Goal: Information Seeking & Learning: Find specific fact

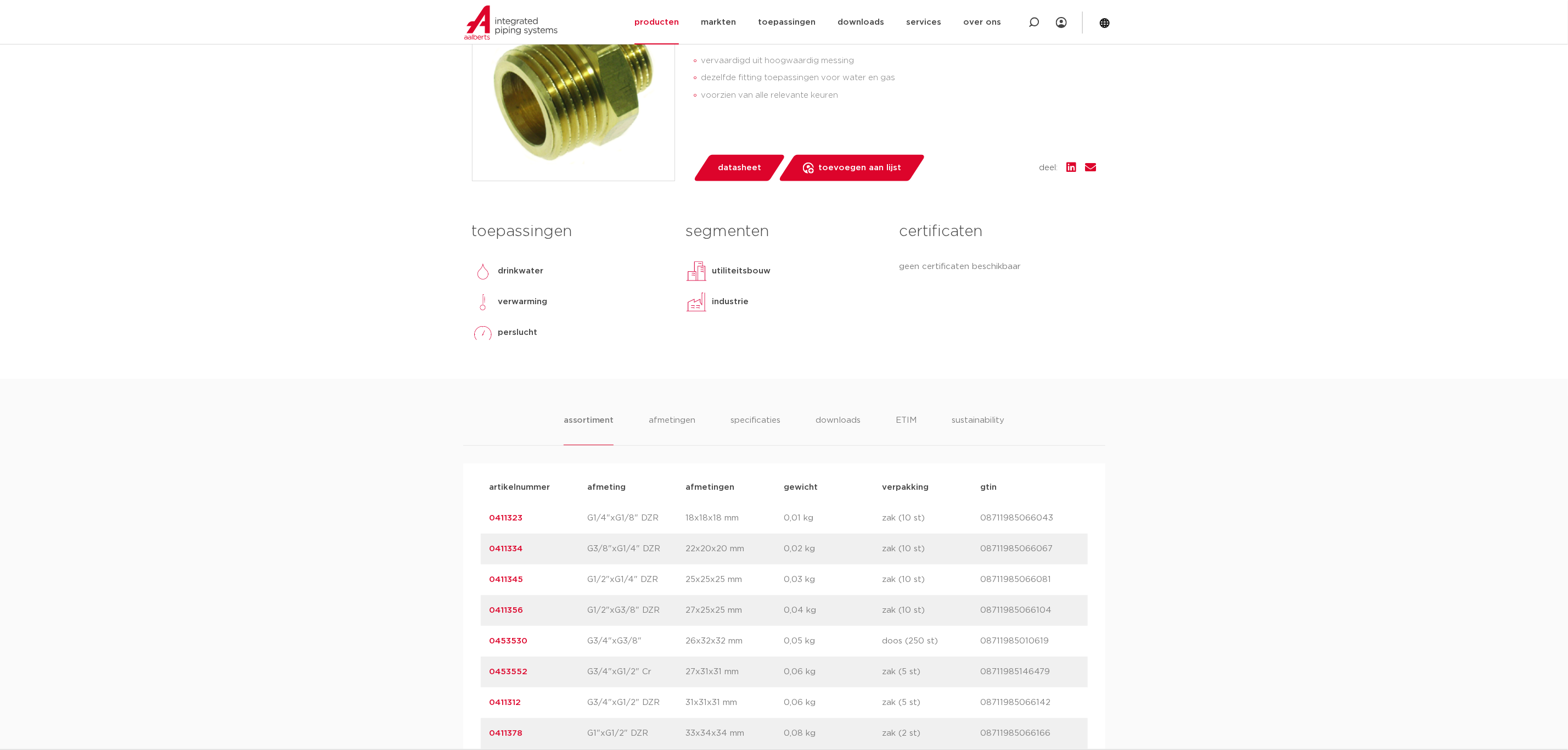
scroll to position [329, 0]
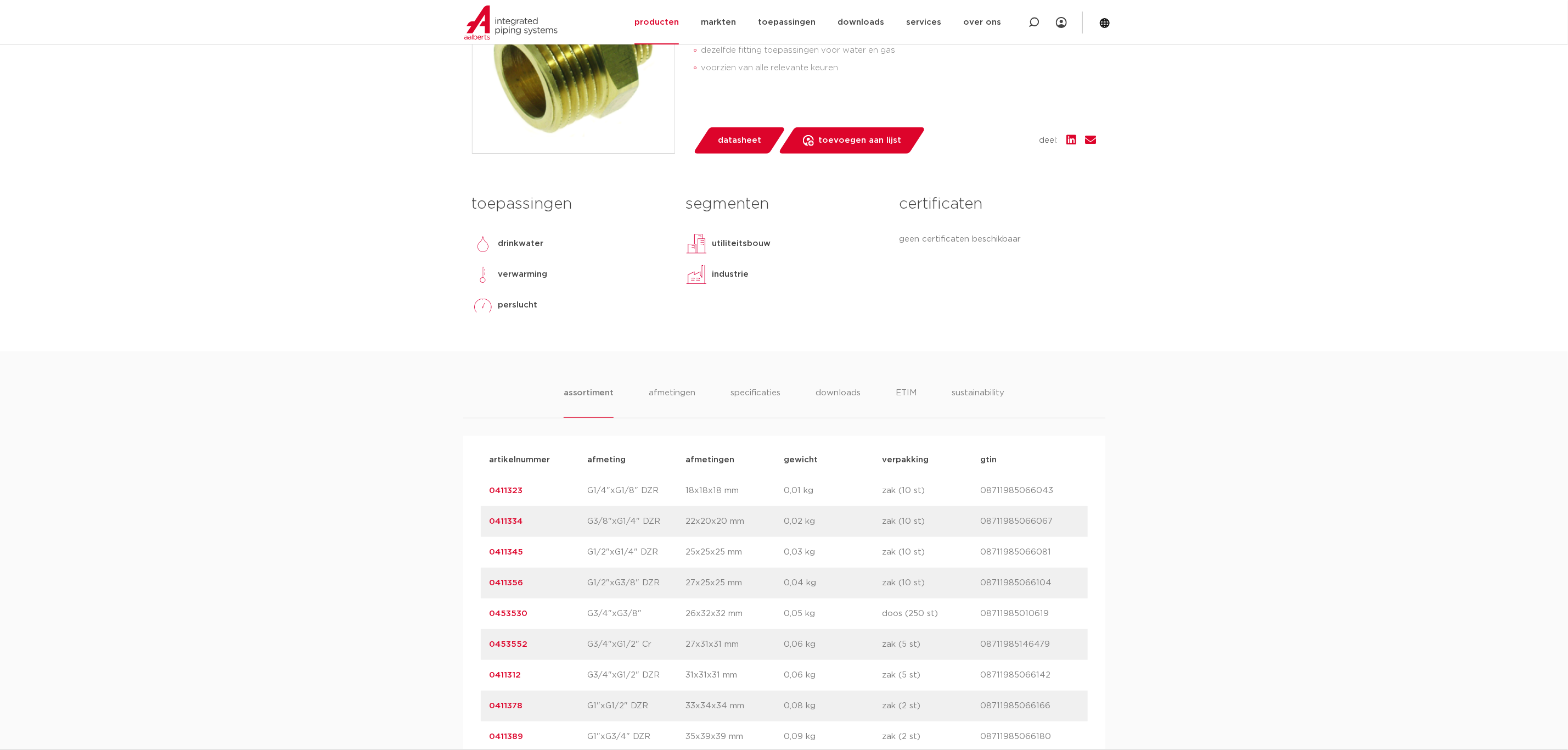
click at [1017, 616] on p "08711985010619" at bounding box center [1029, 613] width 98 height 13
copy p "08711985010619"
click at [604, 615] on p "G3/4"xG3/8"" at bounding box center [637, 613] width 98 height 13
drag, startPoint x: 544, startPoint y: 615, endPoint x: 486, endPoint y: 616, distance: 58.0
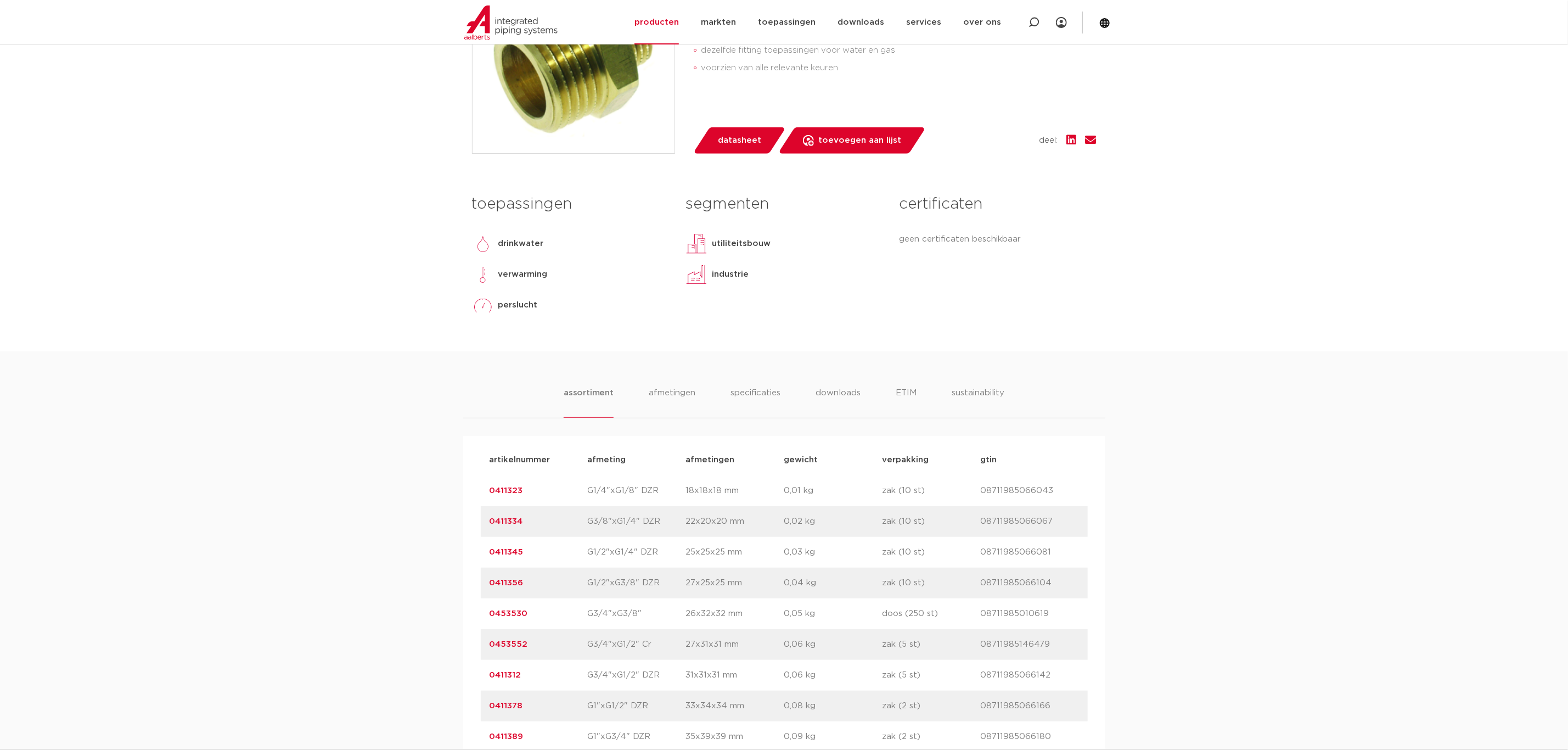
click at [486, 616] on div "artikelnummer 0453530 afmeting G3/4"xG3/8" [GEOGRAPHIC_DATA] 26x32x32 mm gewich…" at bounding box center [784, 613] width 607 height 31
copy link "0453530"
